Goal: Browse casually: Explore the website without a specific task or goal

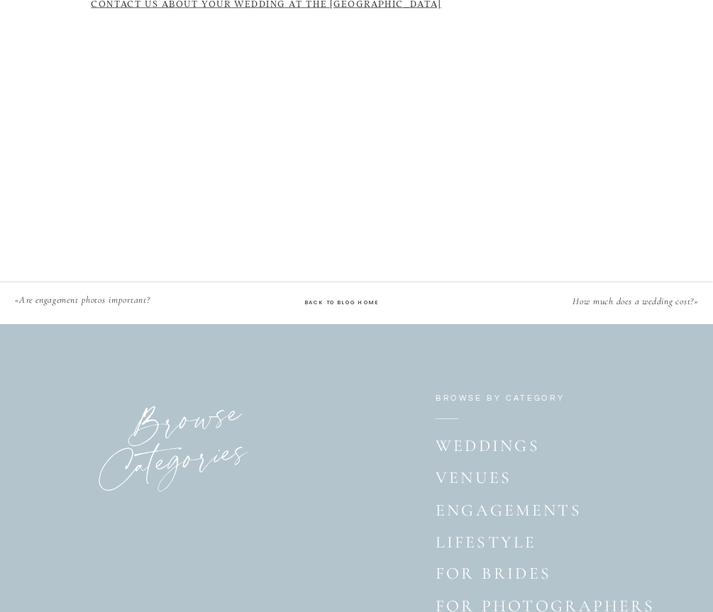
scroll to position [2635, 0]
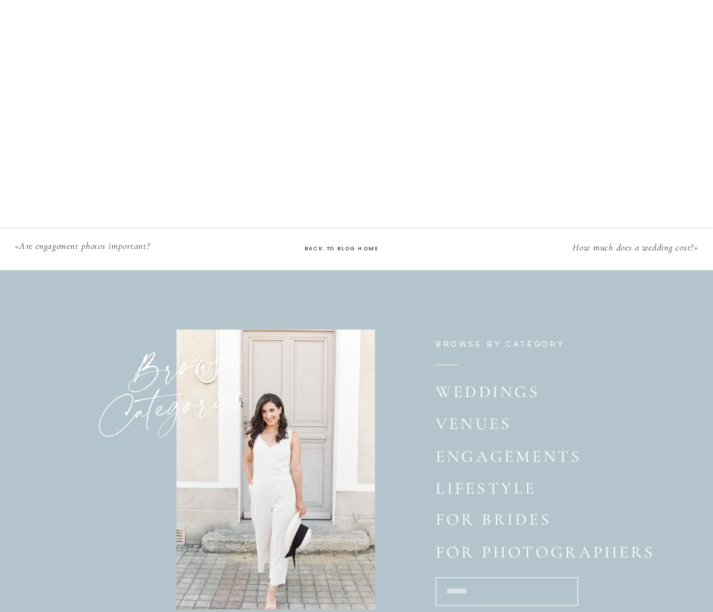
click at [485, 396] on p "Weddings" at bounding box center [490, 394] width 108 height 23
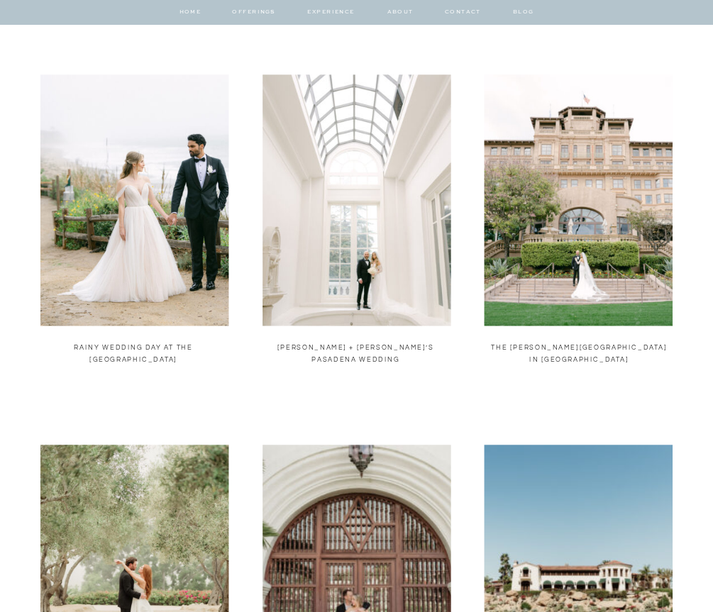
scroll to position [737, 0]
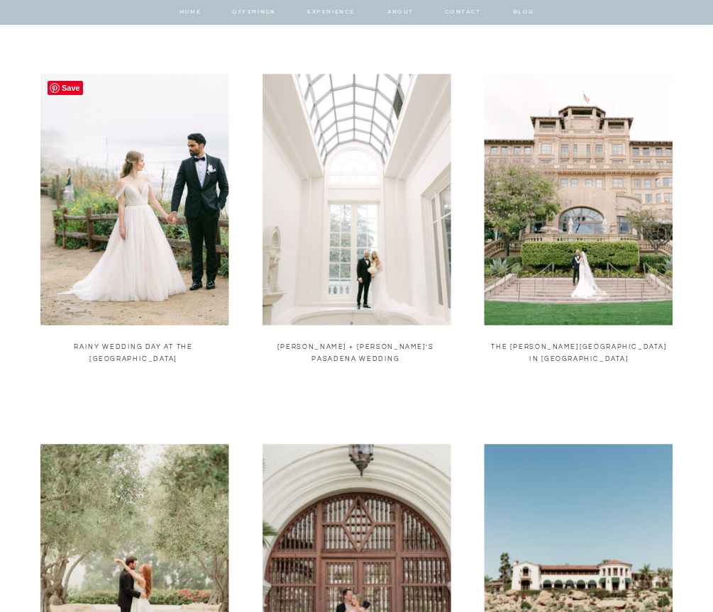
click at [213, 224] on img at bounding box center [134, 199] width 188 height 251
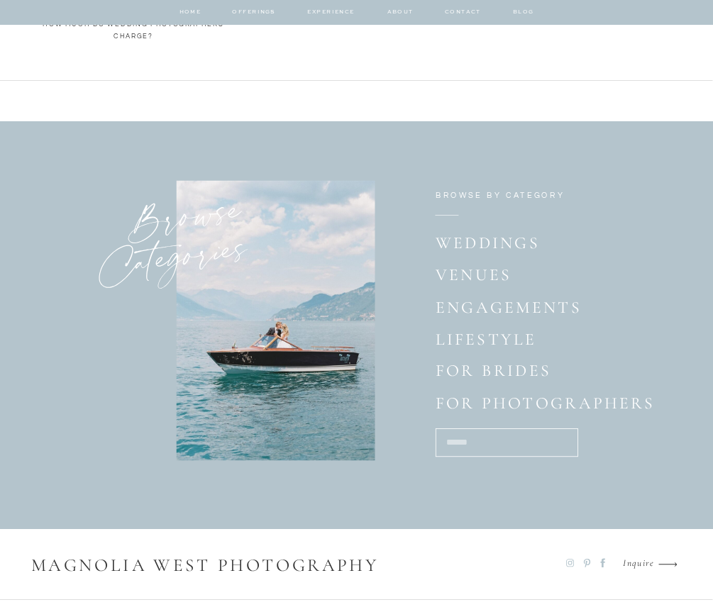
scroll to position [1803, 0]
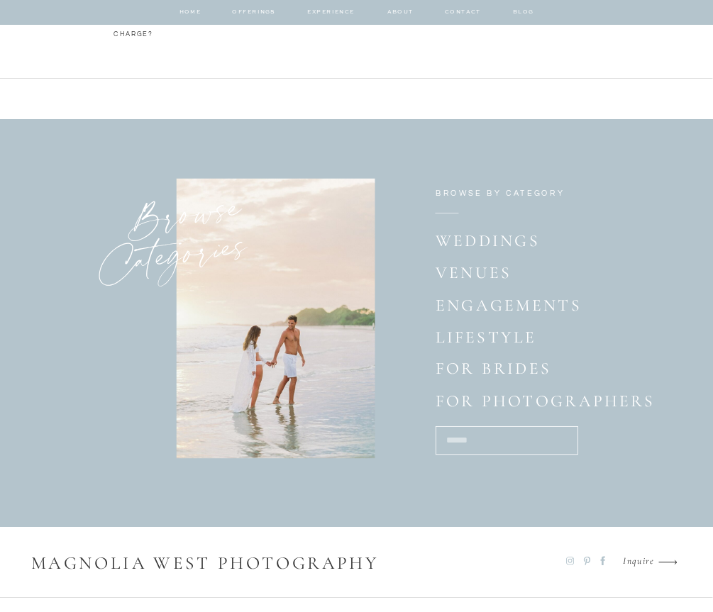
click at [459, 301] on p "engagements" at bounding box center [496, 307] width 120 height 23
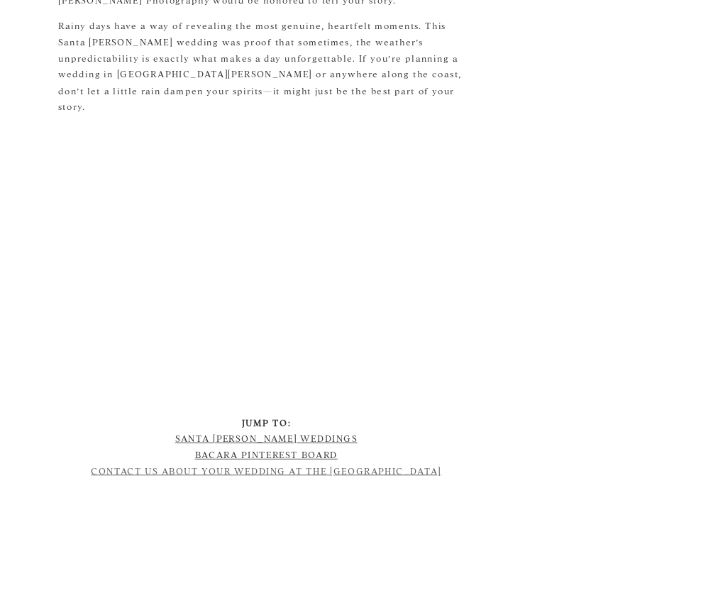
scroll to position [2084, 0]
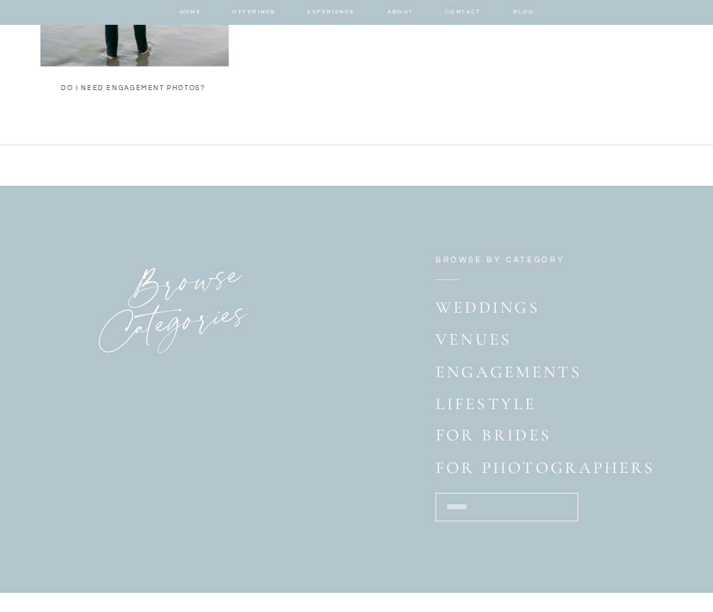
scroll to position [1365, 0]
